Goal: Navigation & Orientation: Find specific page/section

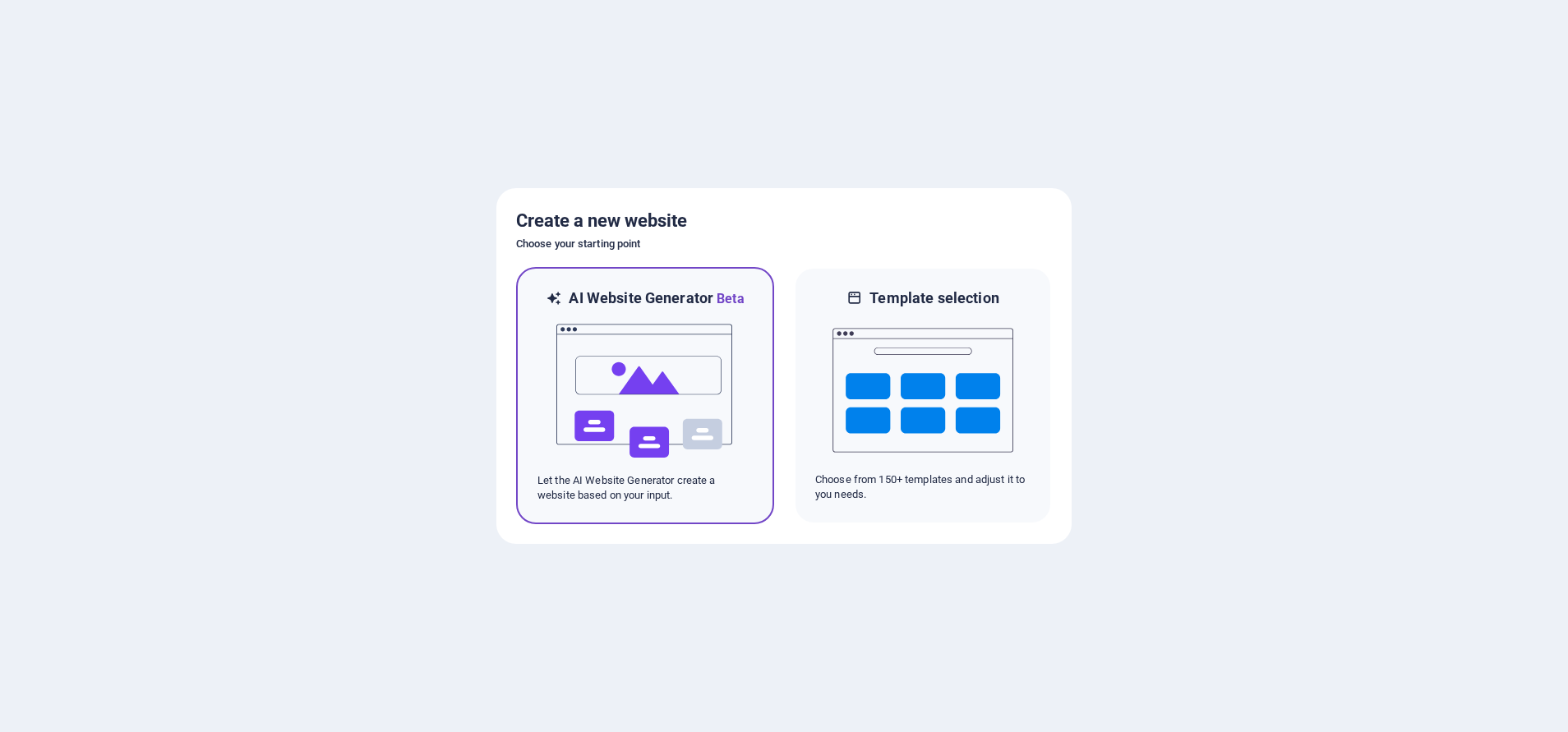
click at [692, 309] on img at bounding box center [645, 392] width 181 height 165
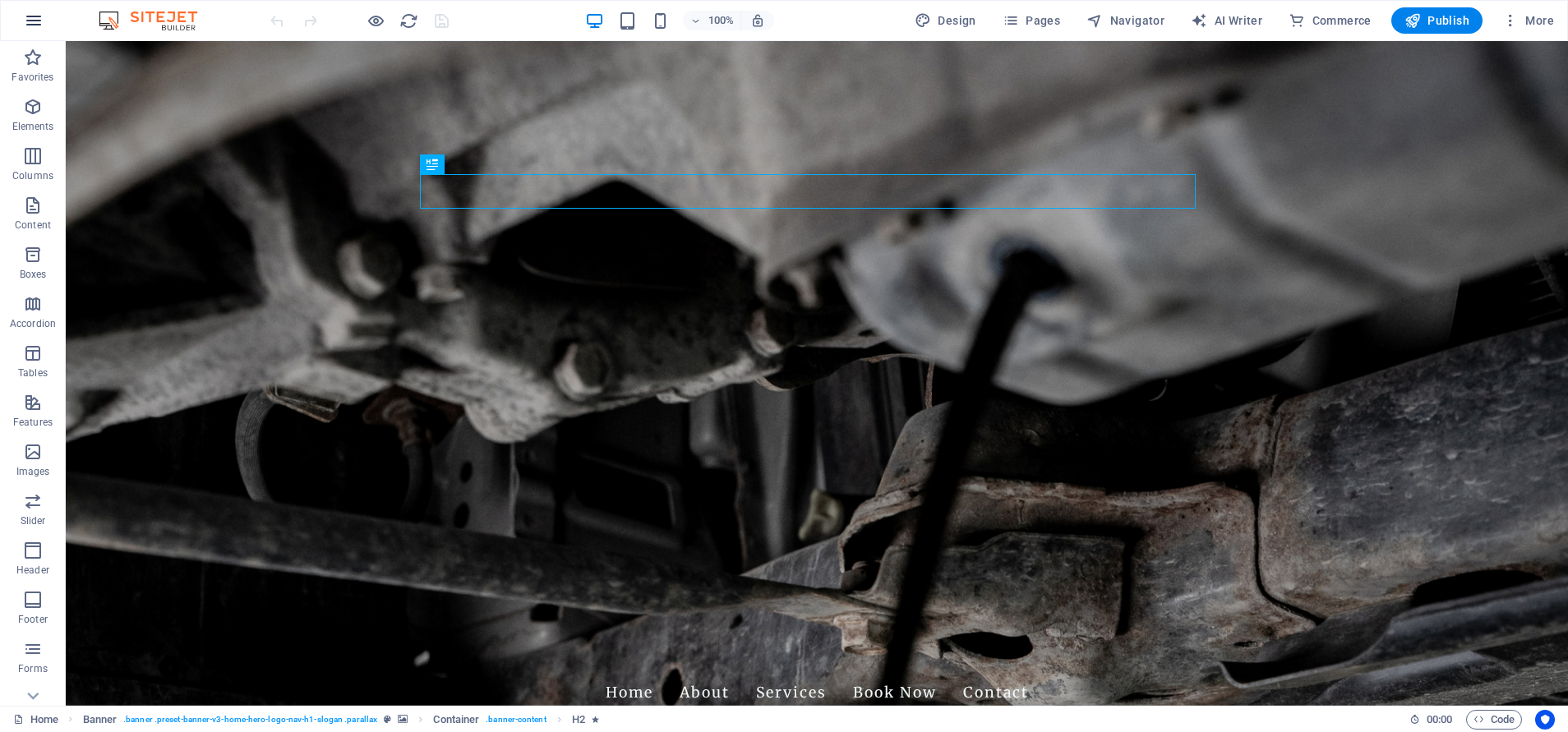
click at [31, 20] on icon "button" at bounding box center [34, 21] width 20 height 20
